Goal: Submit feedback/report problem: Submit feedback/report problem

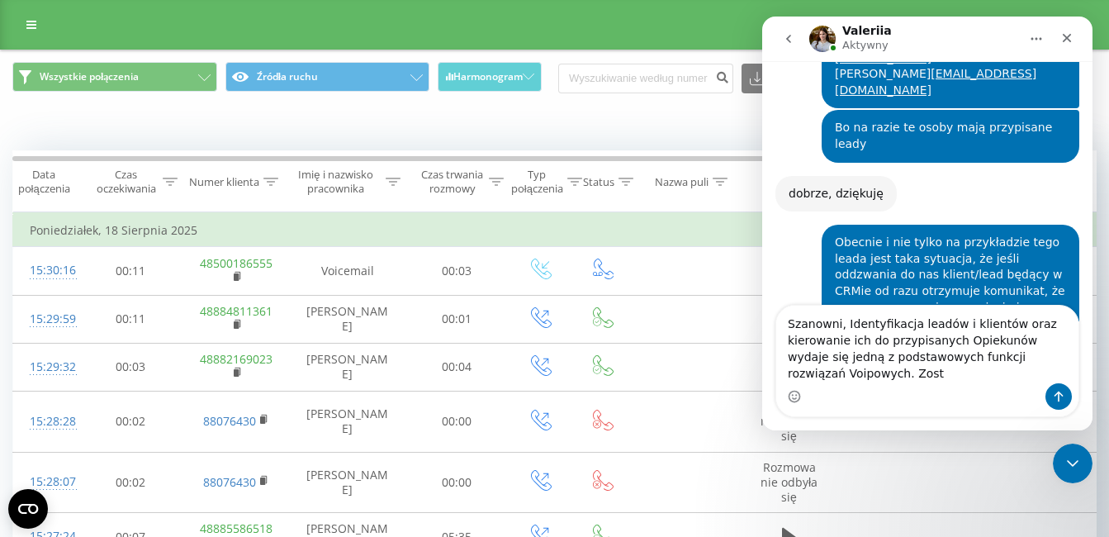
scroll to position [2551, 0]
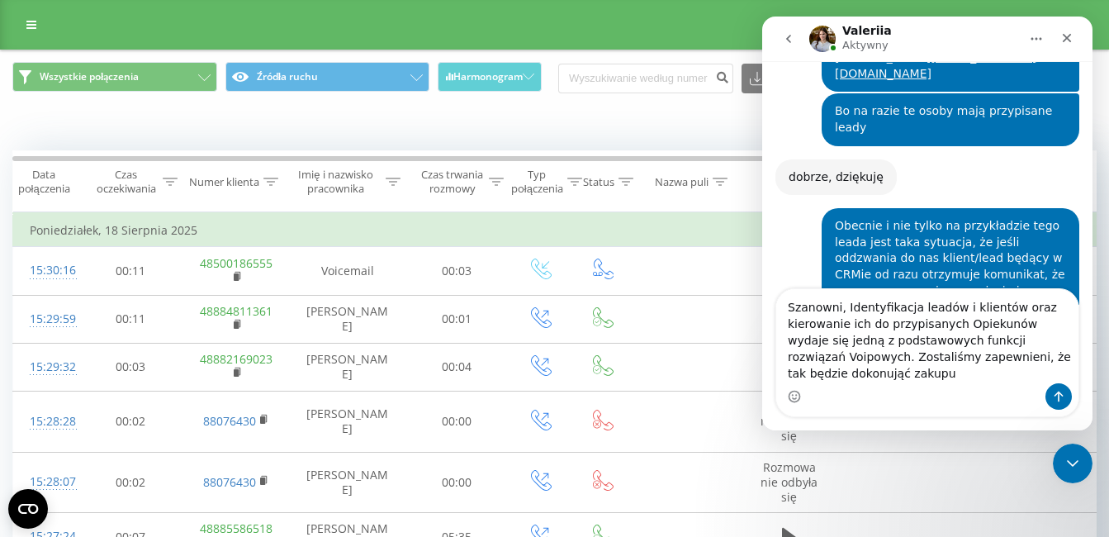
click at [1032, 375] on textarea "Szanowni, Identyfikacja leadów i klientów oraz kierowanie ich do przypisanych O…" at bounding box center [927, 336] width 302 height 94
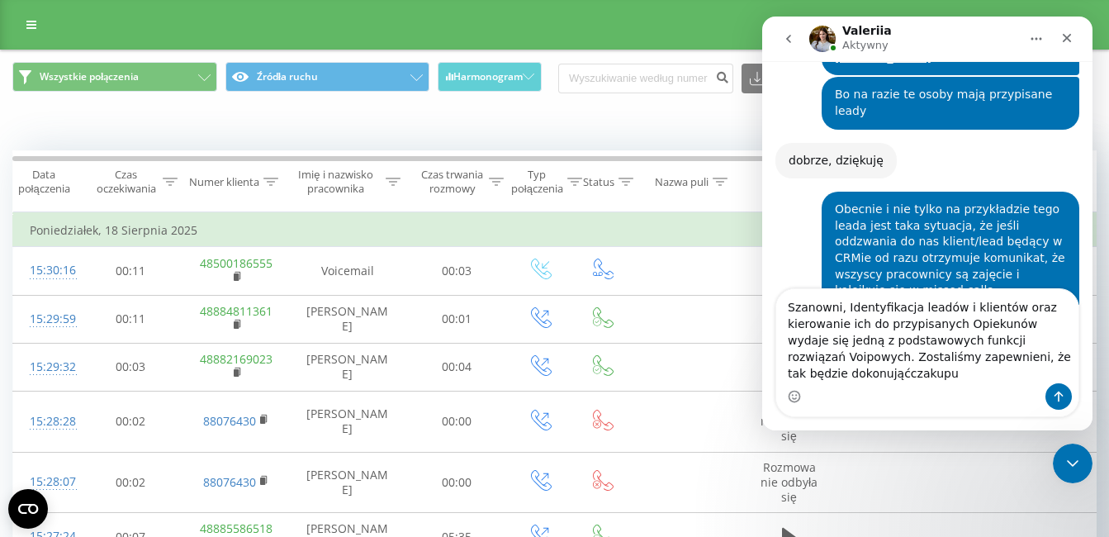
click at [861, 366] on textarea "Szanowni, Identyfikacja leadów i klientów oraz kierowanie ich do przypisanych O…" at bounding box center [927, 336] width 302 height 94
click at [882, 383] on div "Komunikator Intercom" at bounding box center [927, 396] width 302 height 26
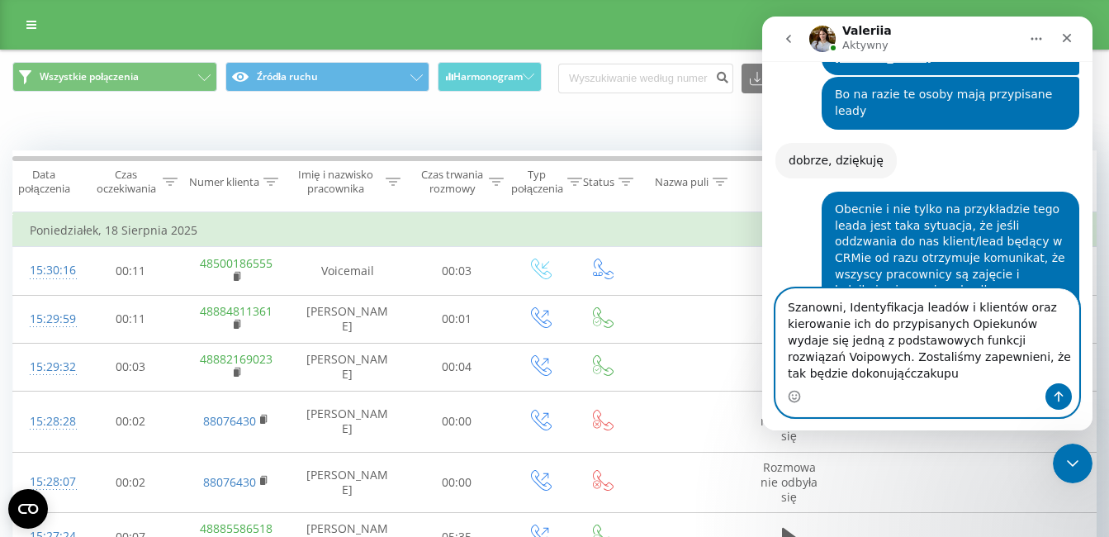
drag, startPoint x: 886, startPoint y: 375, endPoint x: 837, endPoint y: 372, distance: 49.7
click at [837, 372] on textarea "Szanowni, Identyfikacja leadów i klientów oraz kierowanie ich do przypisanych O…" at bounding box center [927, 336] width 302 height 94
type textarea "Szanowni, Identyfikacja leadów i klientów oraz kierowanie ich do przypisanych O…"
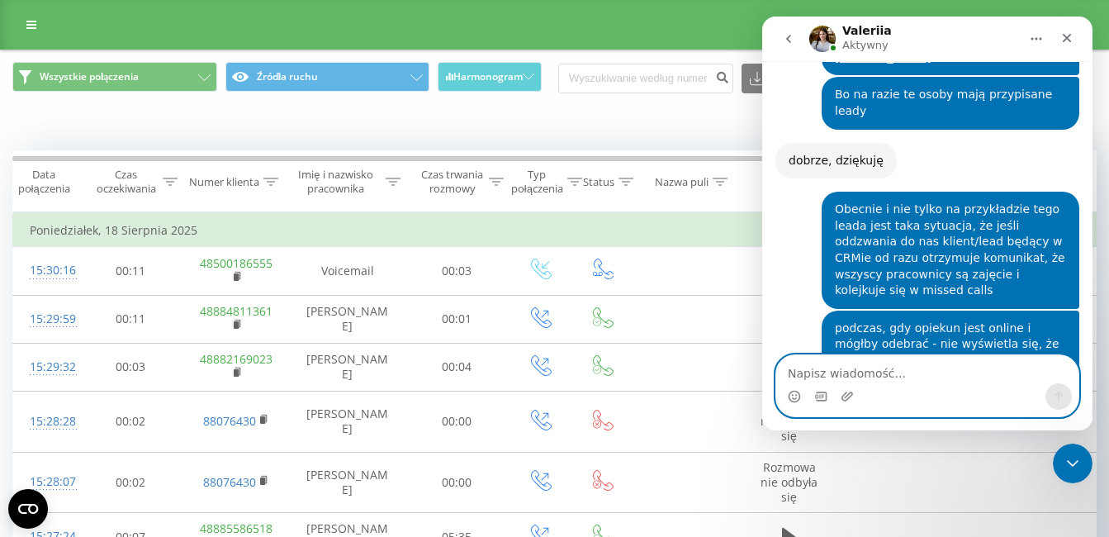
scroll to position [2653, 0]
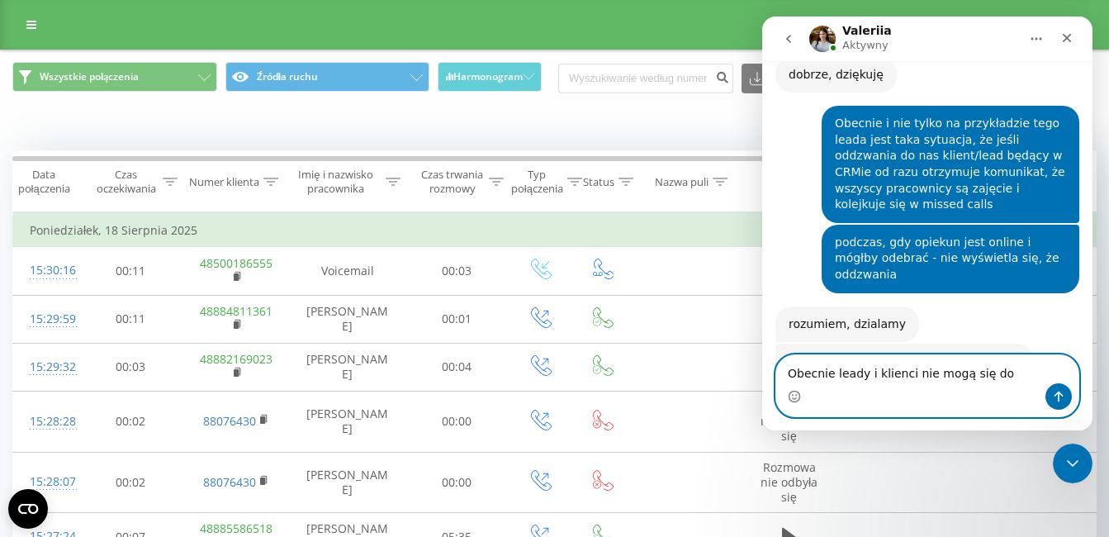
click at [789, 375] on textarea "Obecnie leady i klienci nie mogą się do" at bounding box center [927, 369] width 302 height 28
click at [1012, 371] on textarea "1. Obecnie leady i klienci nie mogą się do" at bounding box center [927, 369] width 302 height 28
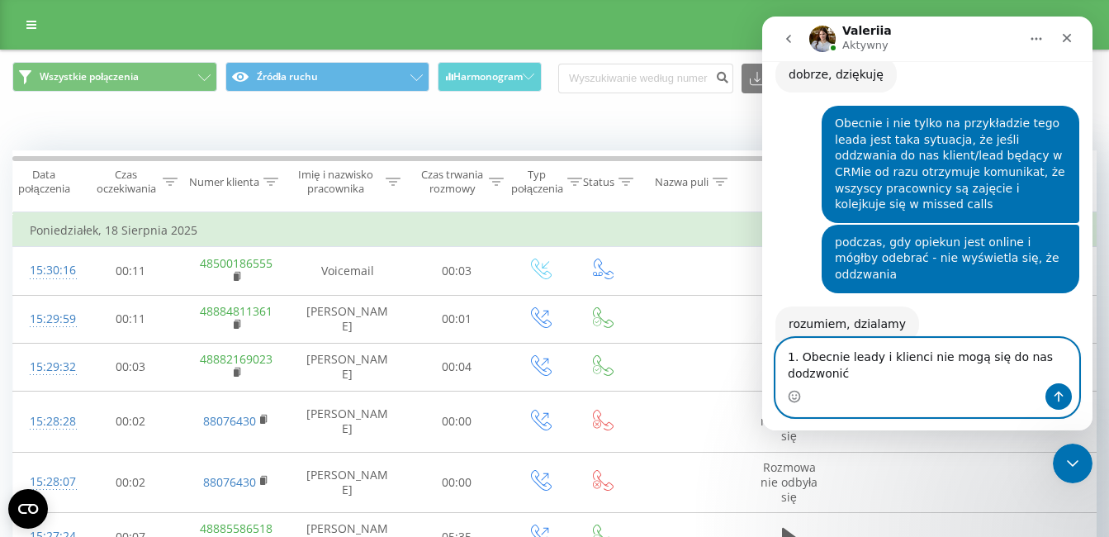
scroll to position [2670, 0]
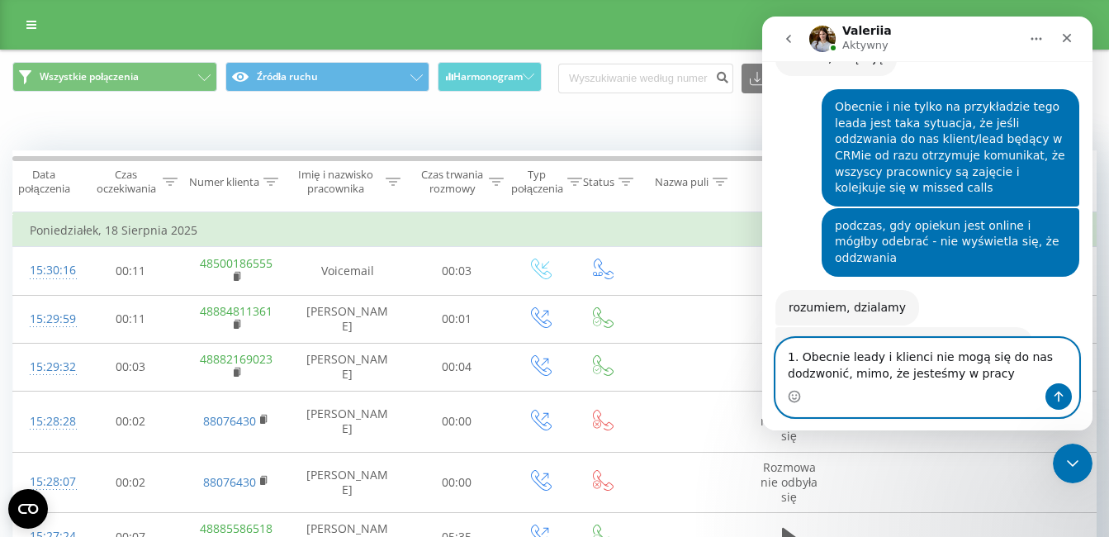
type textarea "1. Obecnie leady i klienci nie mogą się do nas dodzwonić, mimo, że jesteśmy w p…"
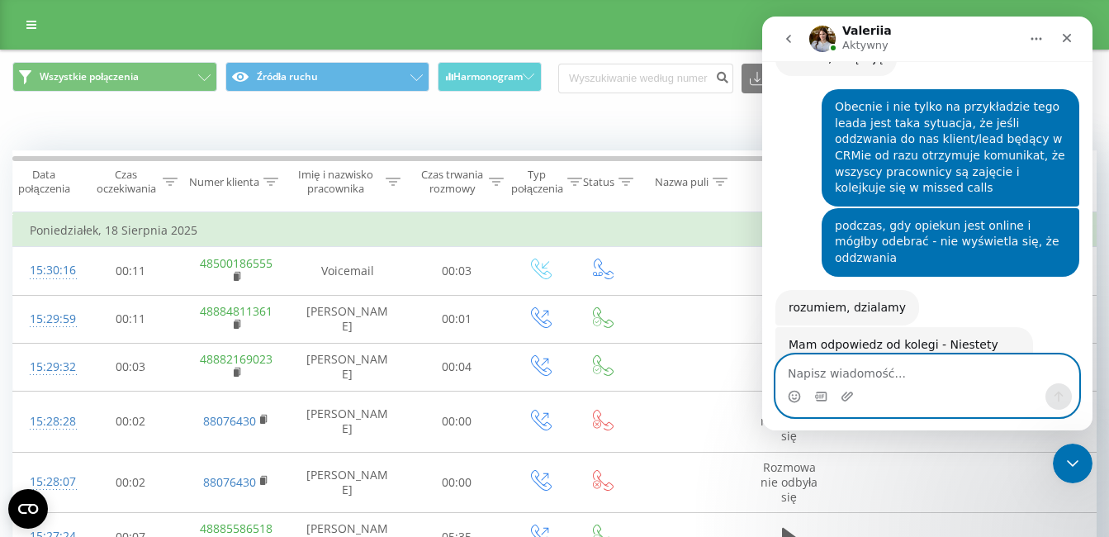
scroll to position [2707, 0]
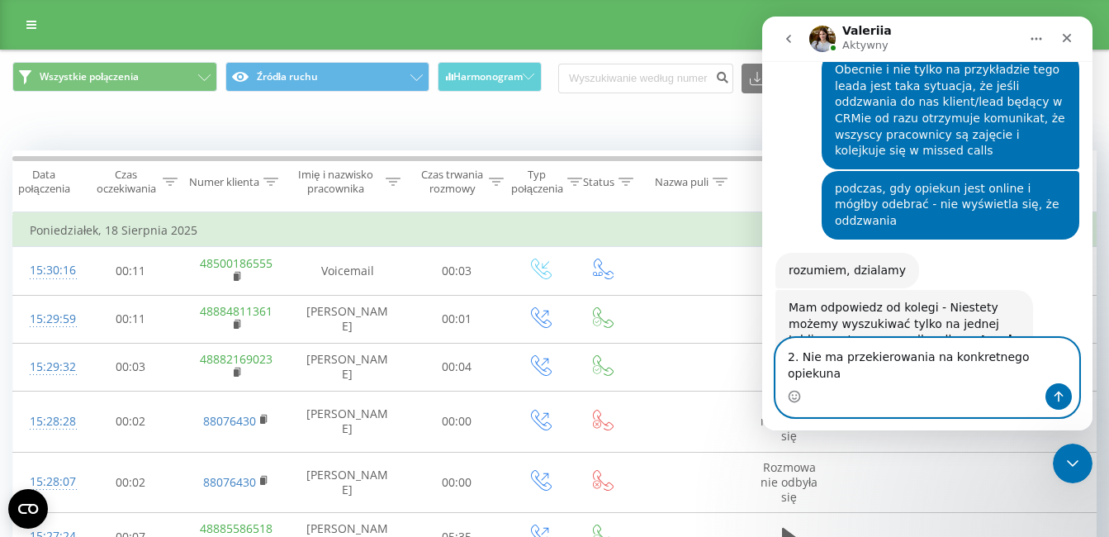
type textarea "2. Nie ma przekierowania na konkretnego opiekuna."
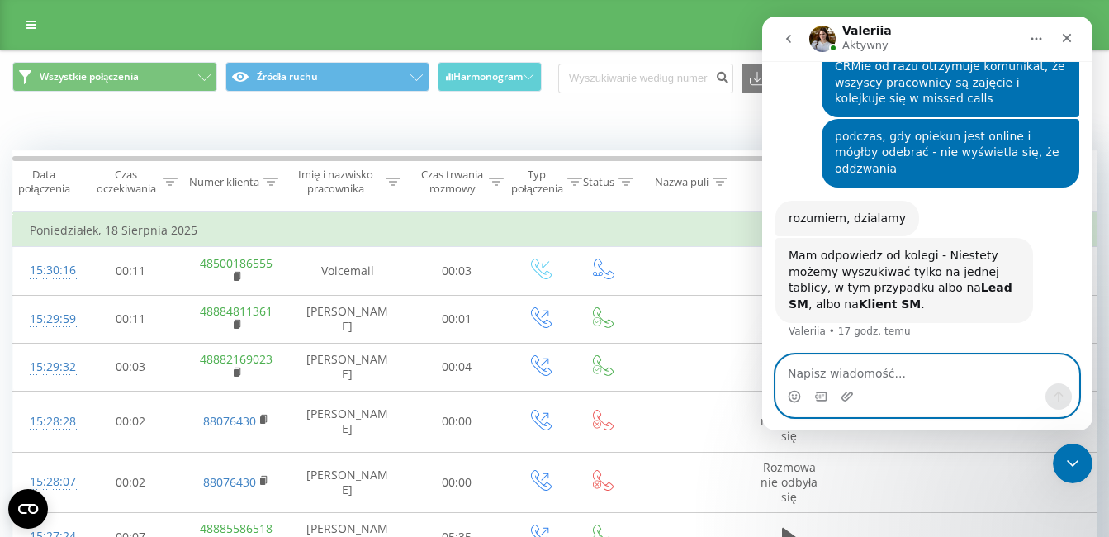
scroll to position [2761, 0]
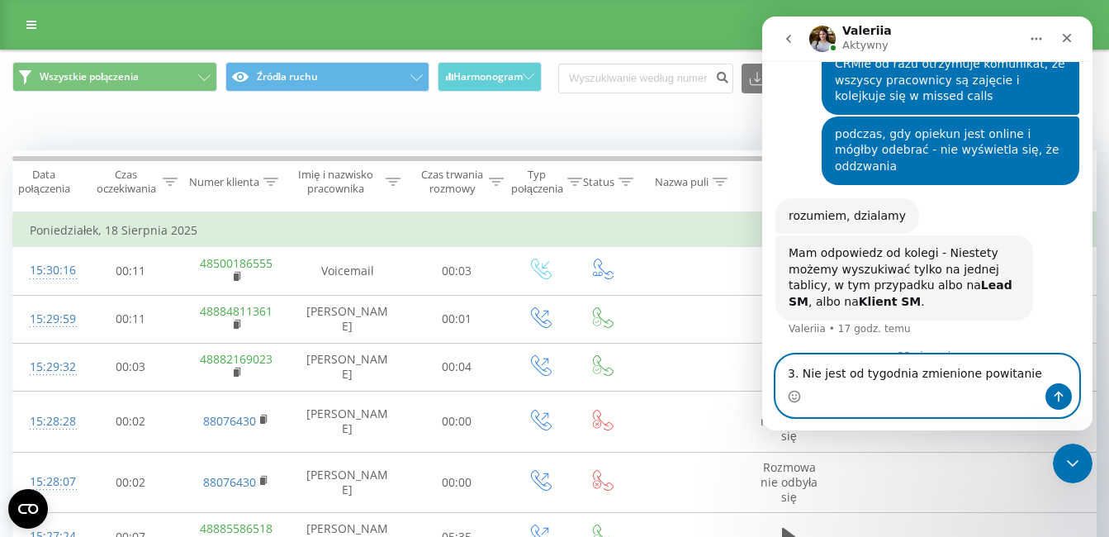
type textarea "3. Nie jest od tygodnia zmienione powitanie."
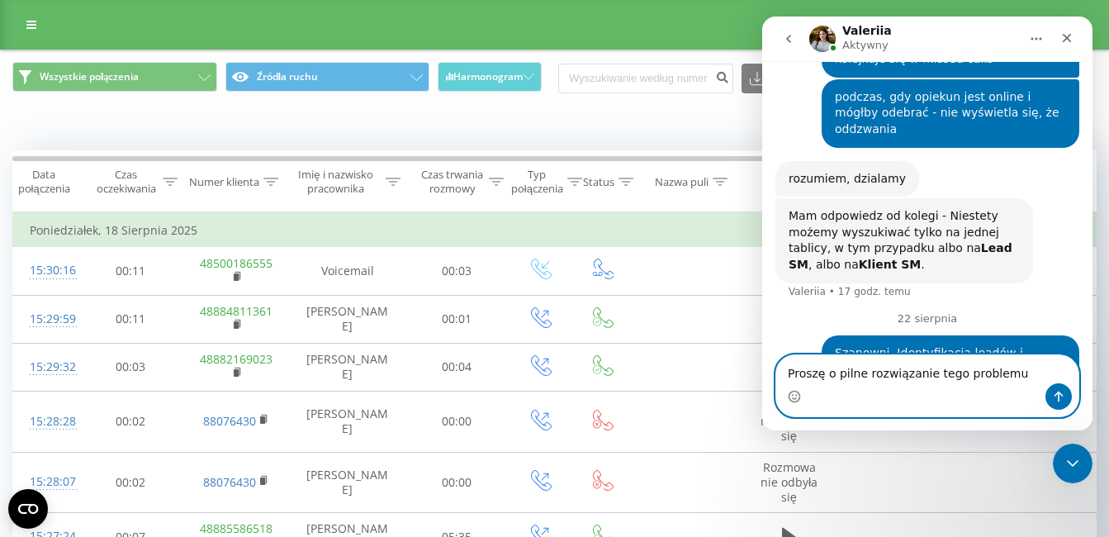
type textarea "Proszę o pilne rozwiązanie tego problemu."
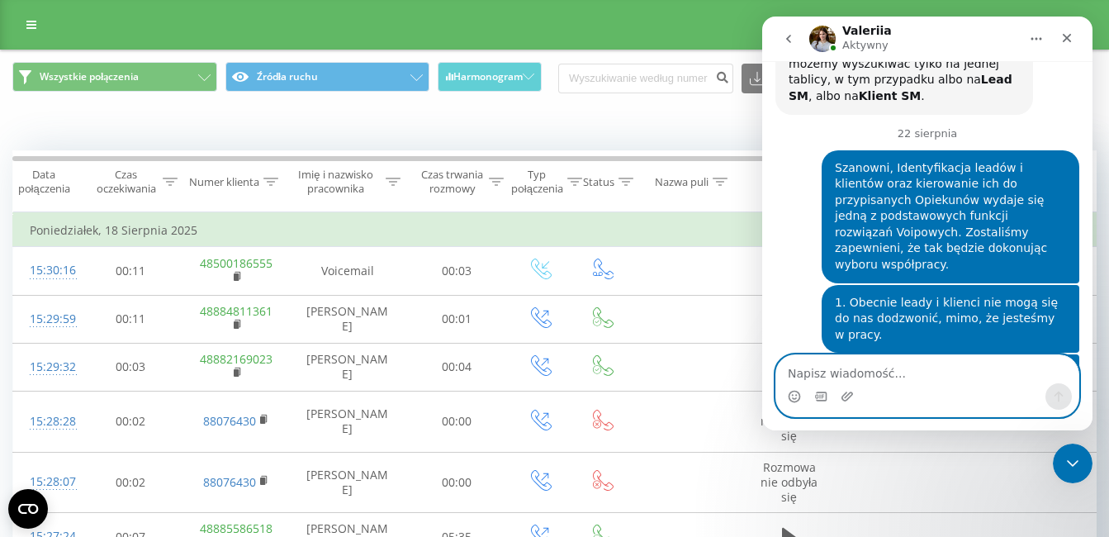
scroll to position [2983, 0]
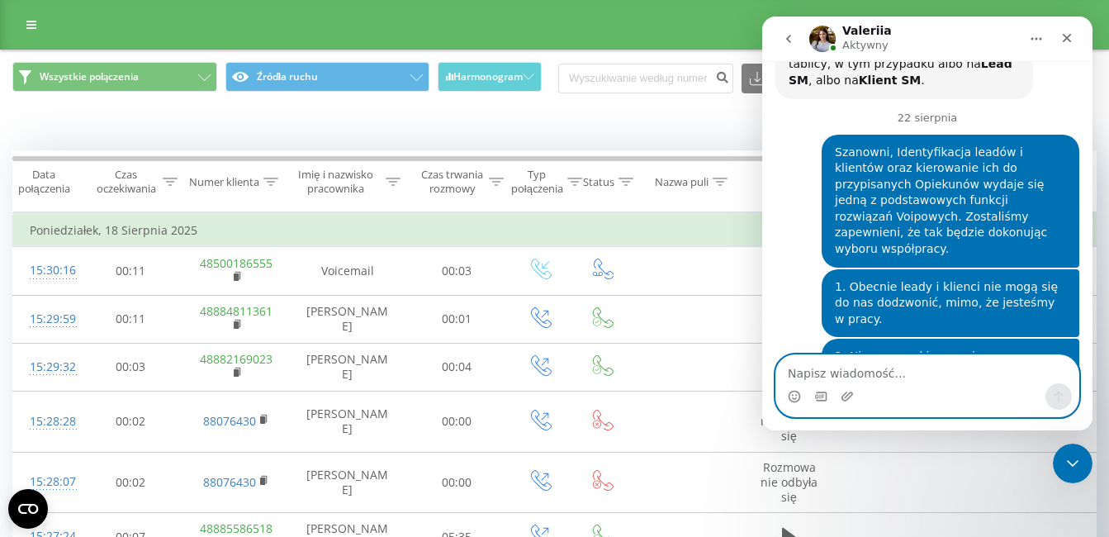
click at [964, 375] on textarea "Napisz wiadomość..." at bounding box center [927, 369] width 302 height 28
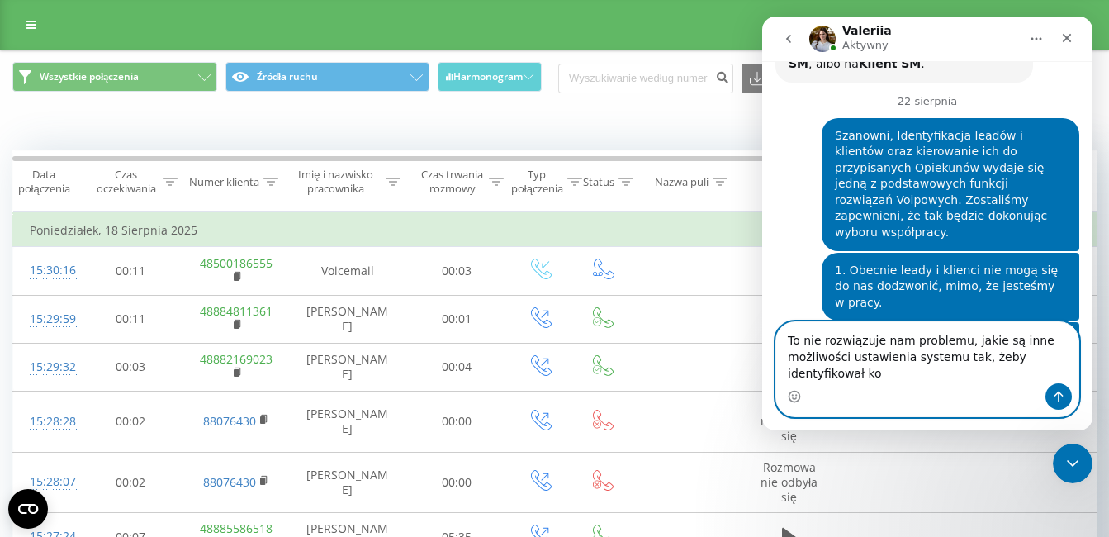
scroll to position [3016, 0]
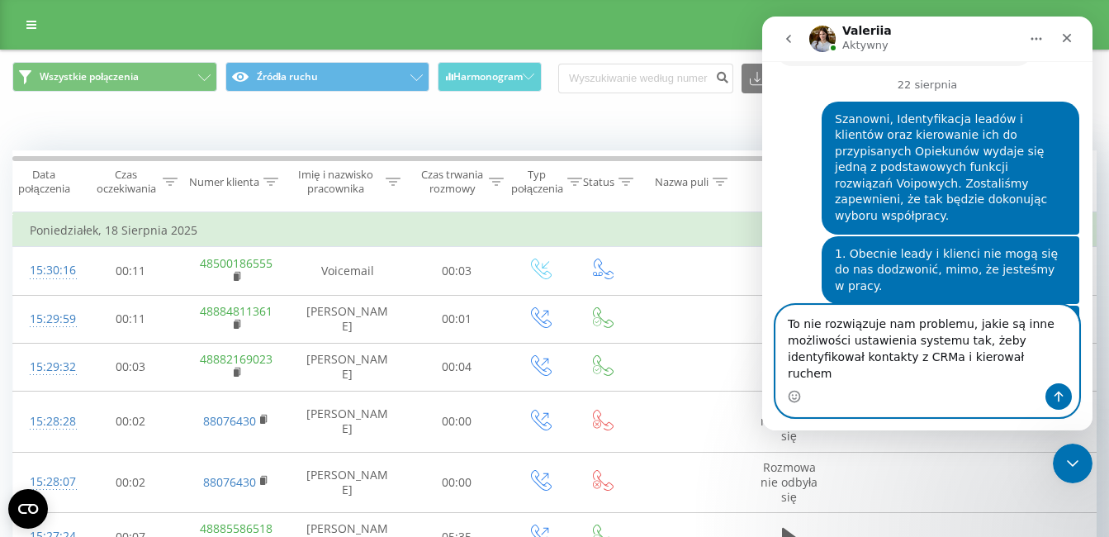
type textarea "To nie rozwiązuje nam problemu, jakie są inne możliwości ustawienia systemu tak…"
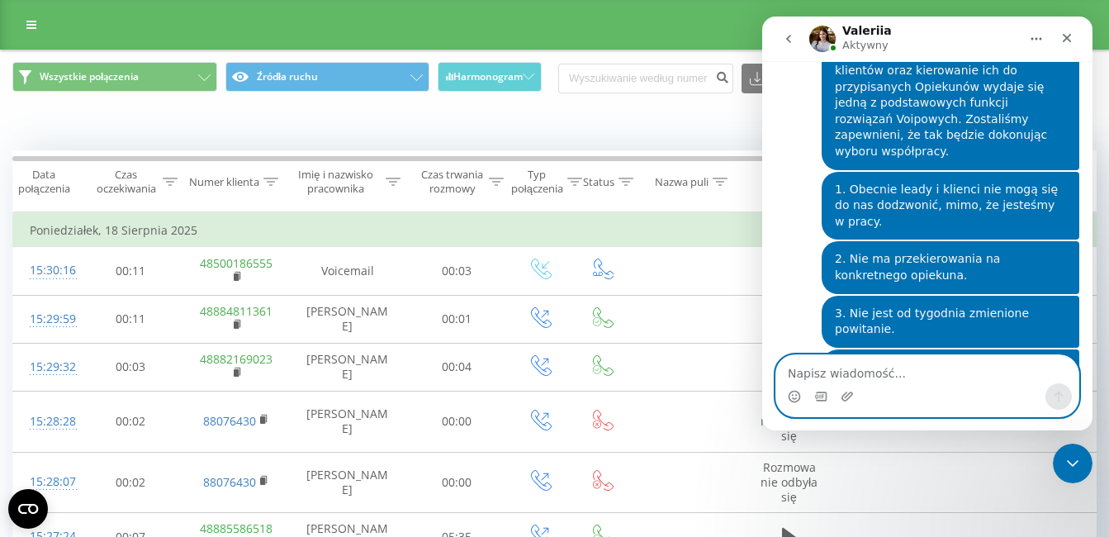
scroll to position [3130, 0]
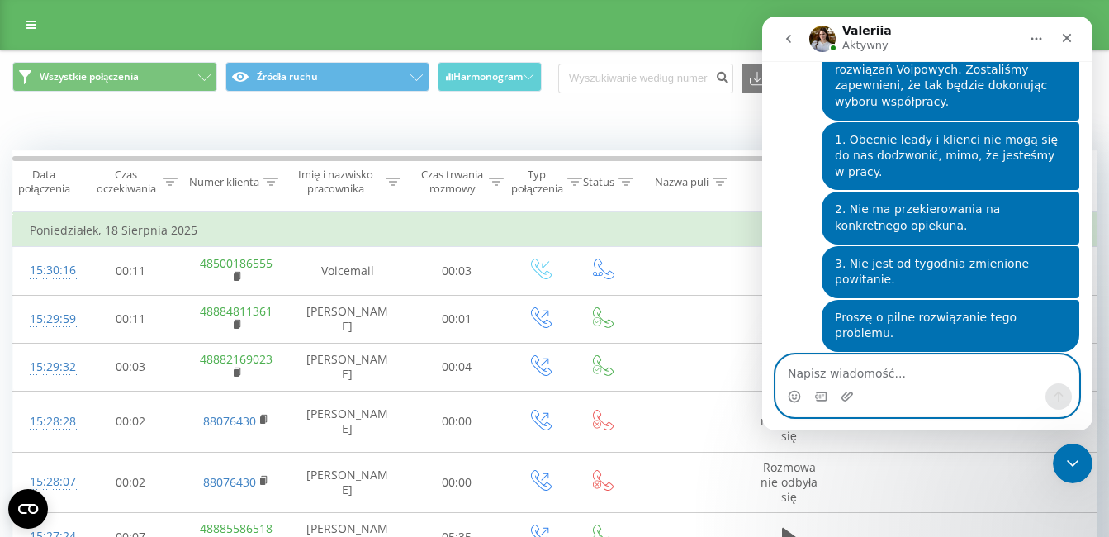
click at [921, 372] on textarea "Napisz wiadomość..." at bounding box center [927, 369] width 302 height 28
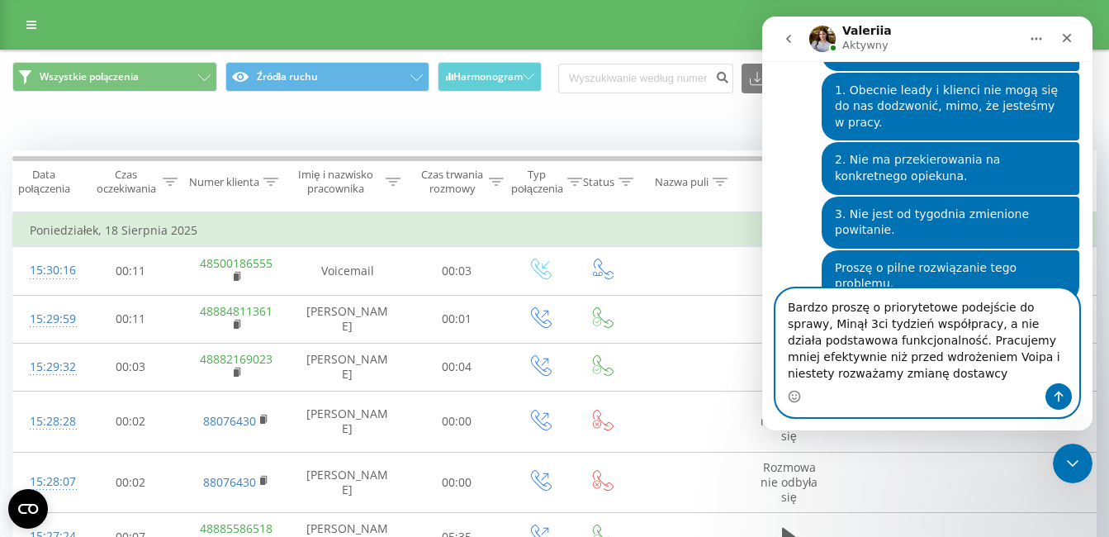
scroll to position [3196, 0]
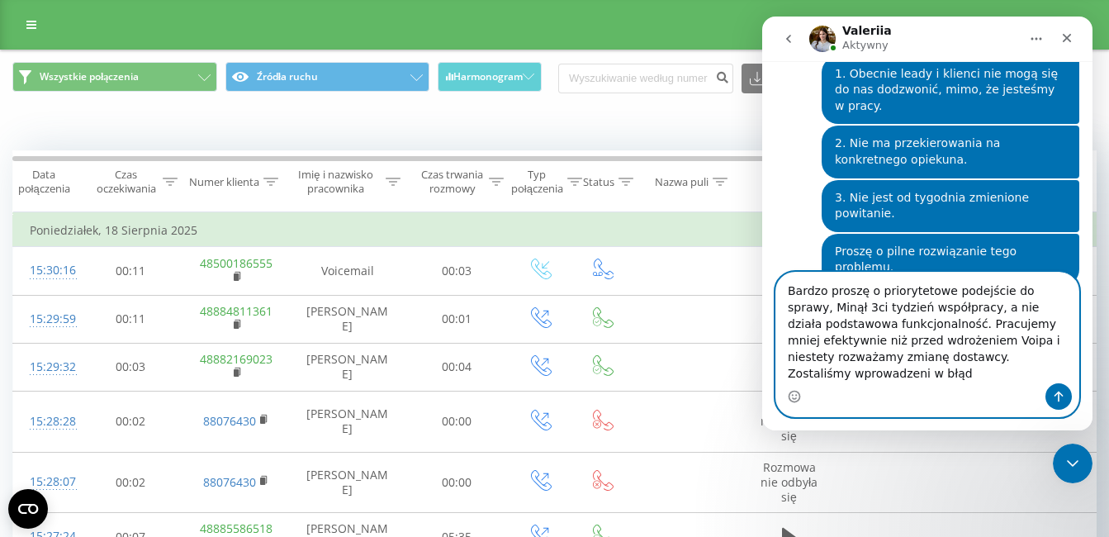
click at [1015, 370] on textarea "Bardzo proszę o priorytetowe podejście do sprawy, Minął 3ci tydzień współpracy,…" at bounding box center [927, 328] width 302 height 111
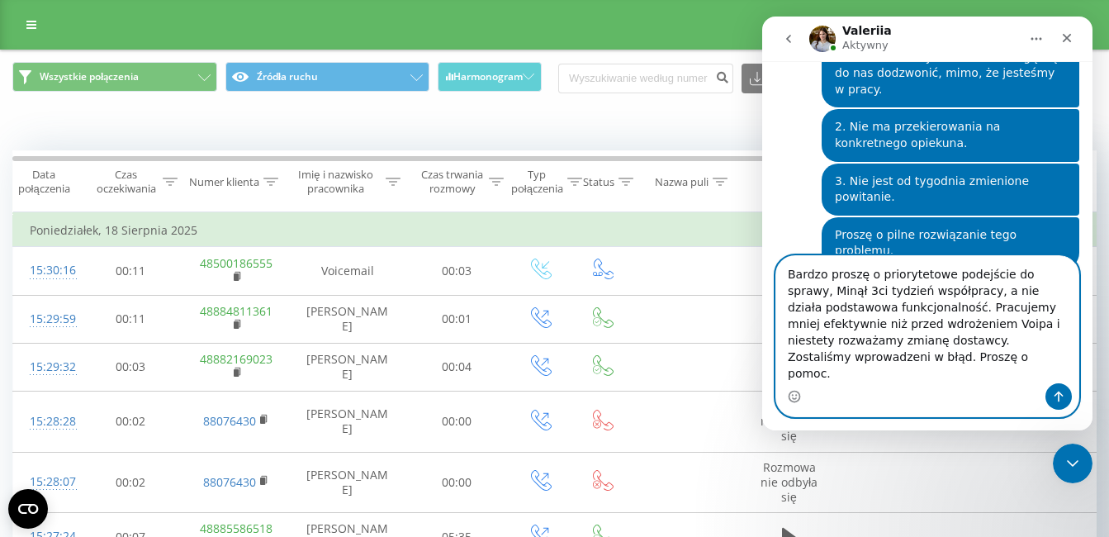
type textarea "Bardzo proszę o priorytetowe podejście do sprawy, Minął 3ci tydzień współpracy,…"
click at [1060, 388] on button "Wyślij wiadomość…" at bounding box center [1058, 396] width 26 height 26
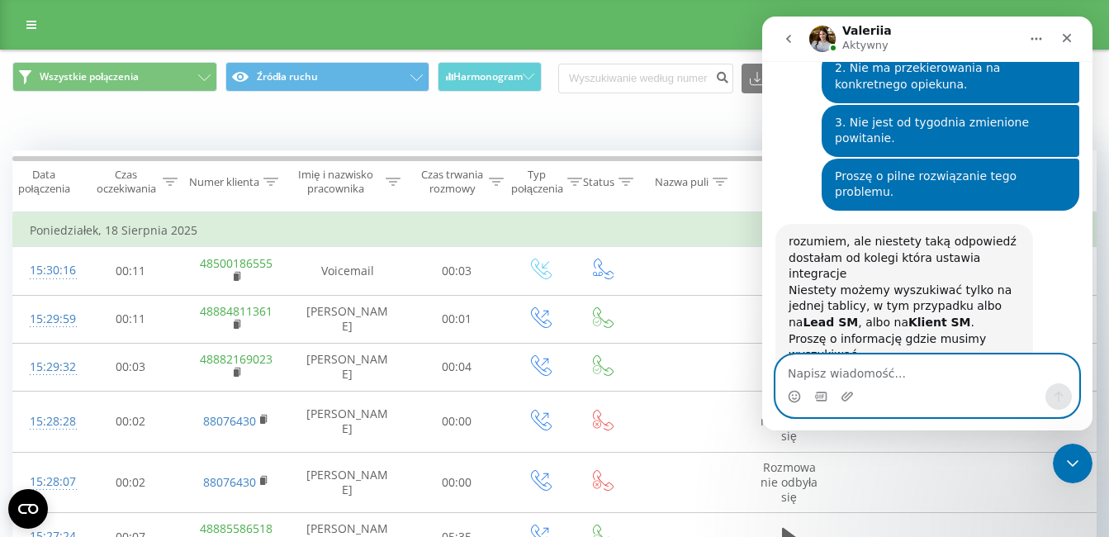
scroll to position [3276, 0]
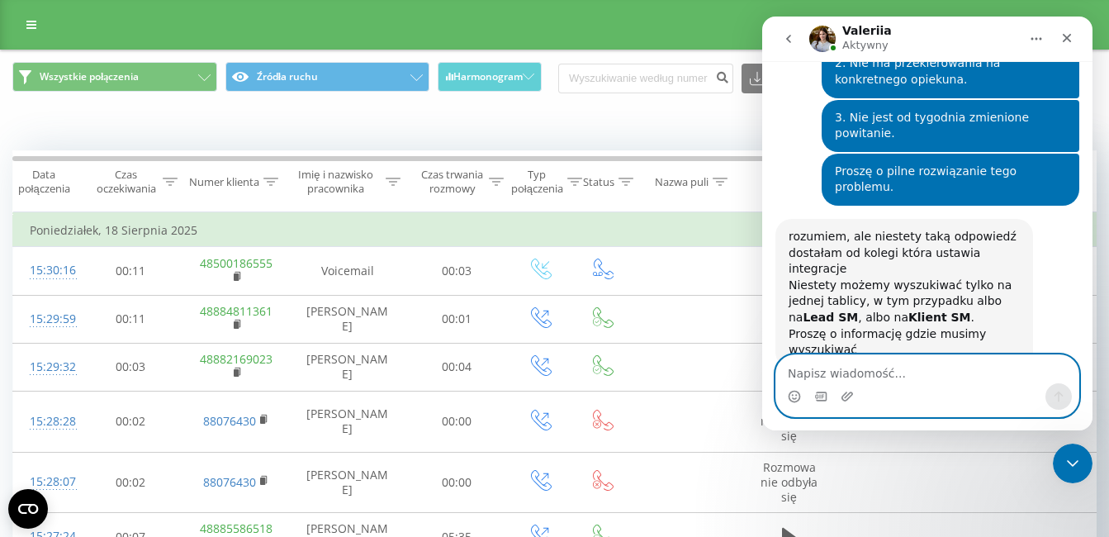
click at [868, 370] on textarea "Napisz wiadomość..." at bounding box center [927, 369] width 302 height 28
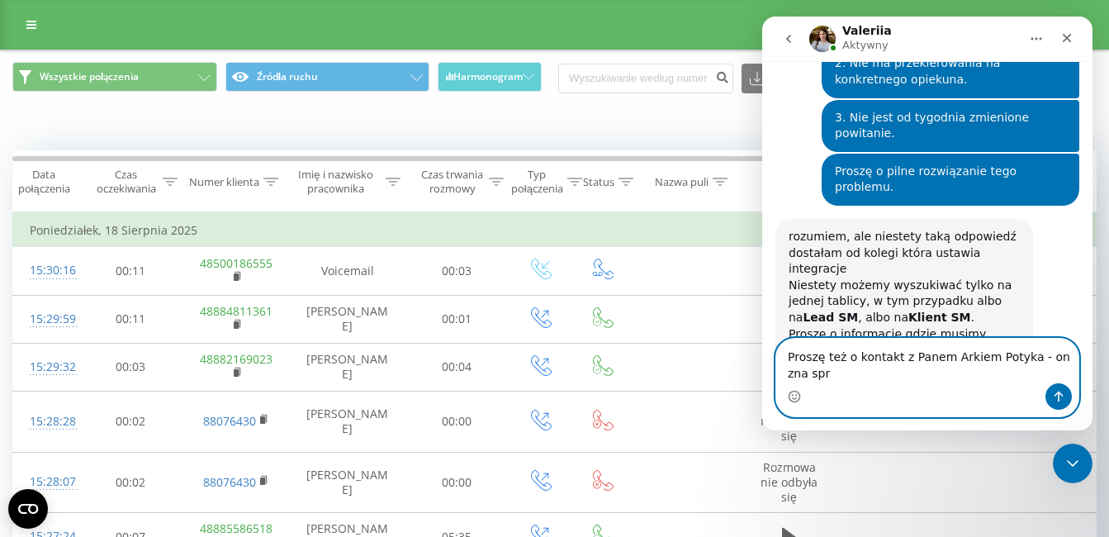
scroll to position [3292, 0]
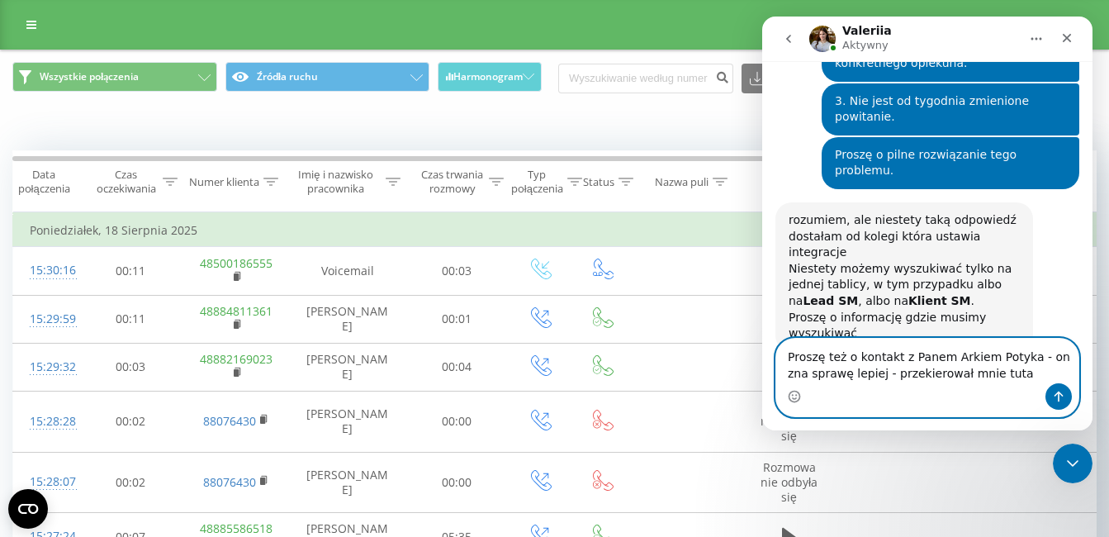
type textarea "Proszę też o kontakt z Panem Arkiem Potyka - on zna sprawę lepiej - przekierowa…"
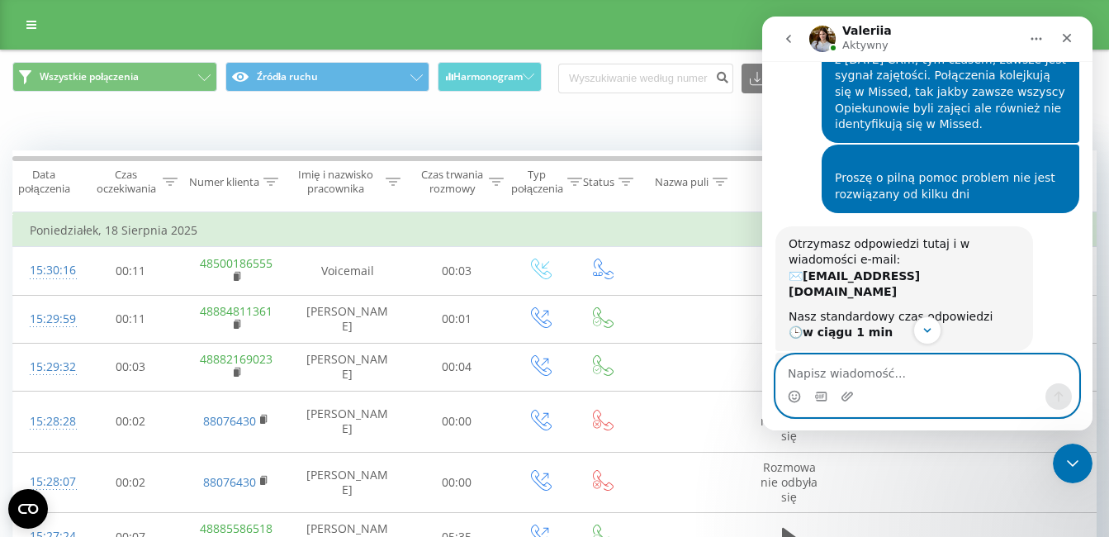
scroll to position [0, 0]
